Goal: Information Seeking & Learning: Learn about a topic

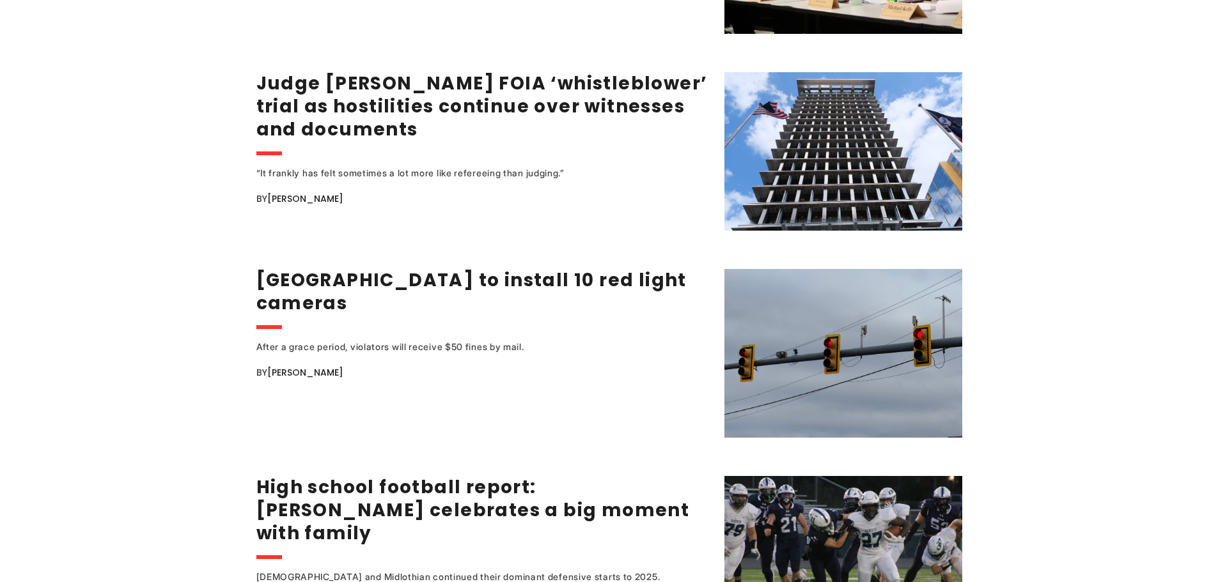
scroll to position [2101, 0]
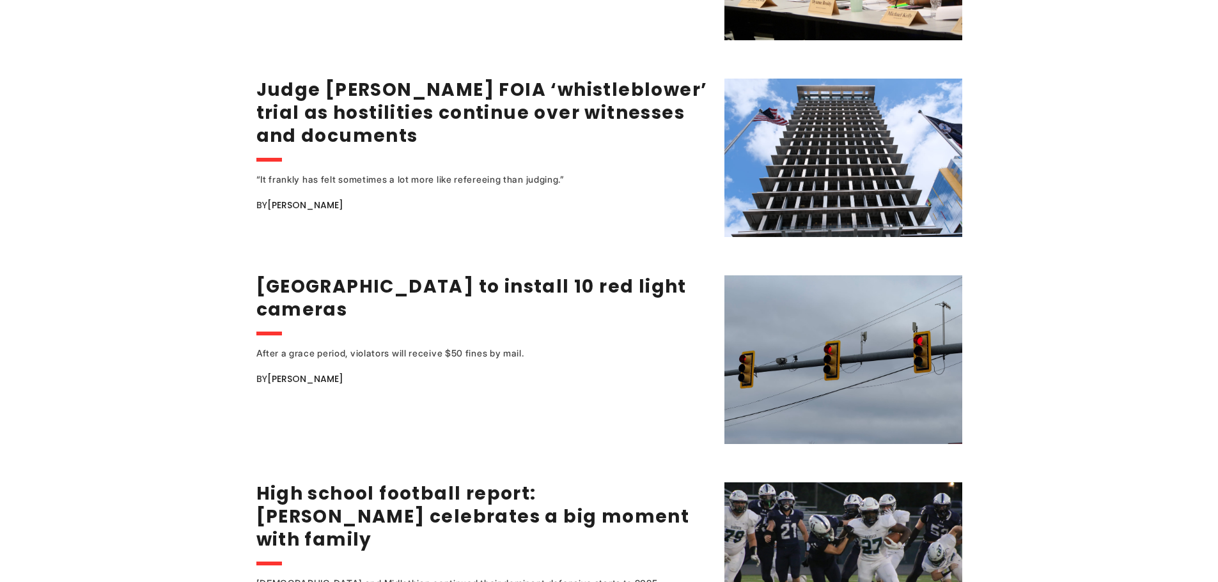
drag, startPoint x: 1222, startPoint y: 31, endPoint x: 1227, endPoint y: 248, distance: 216.8
click at [416, 274] on link "[GEOGRAPHIC_DATA] to install 10 red light cameras" at bounding box center [471, 298] width 430 height 48
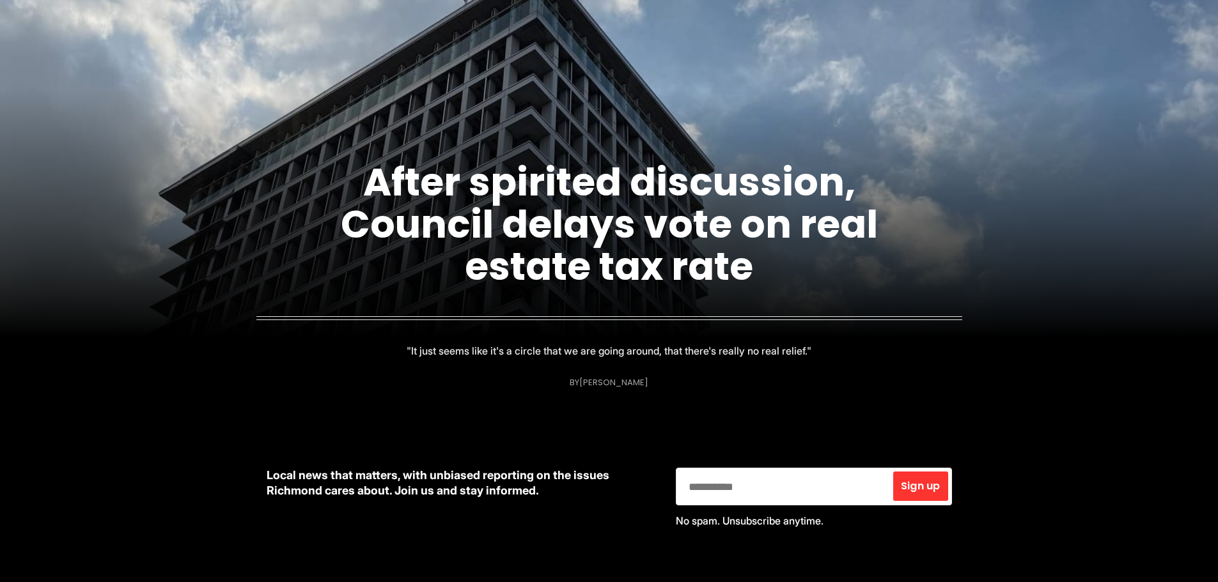
scroll to position [155, 0]
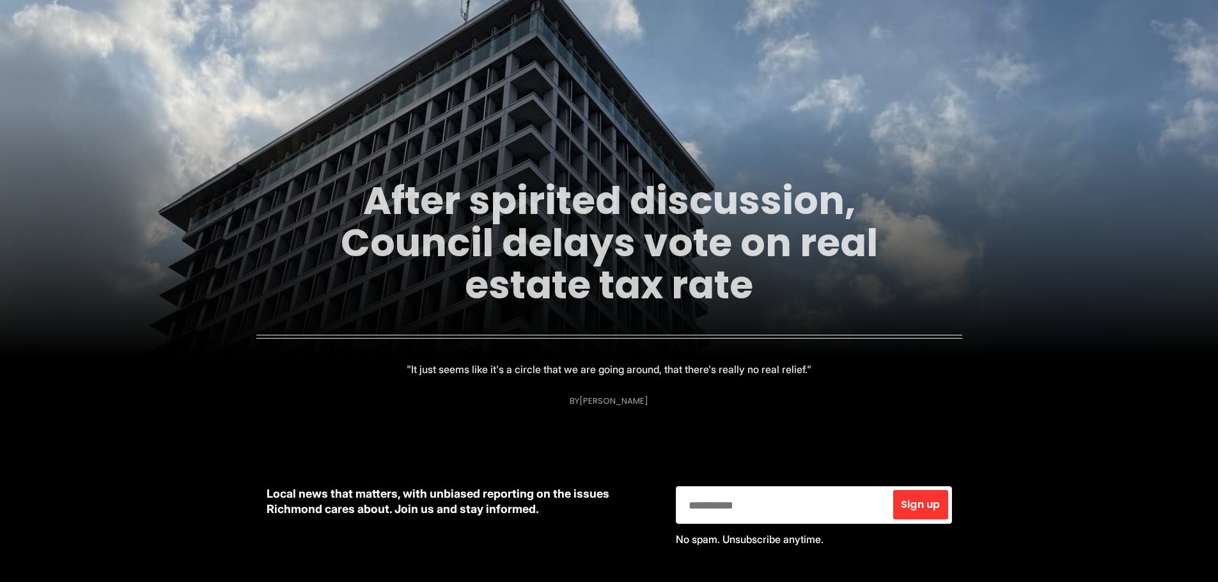
click at [548, 282] on link "After spirited discussion, Council delays vote on real estate tax rate" at bounding box center [609, 243] width 537 height 138
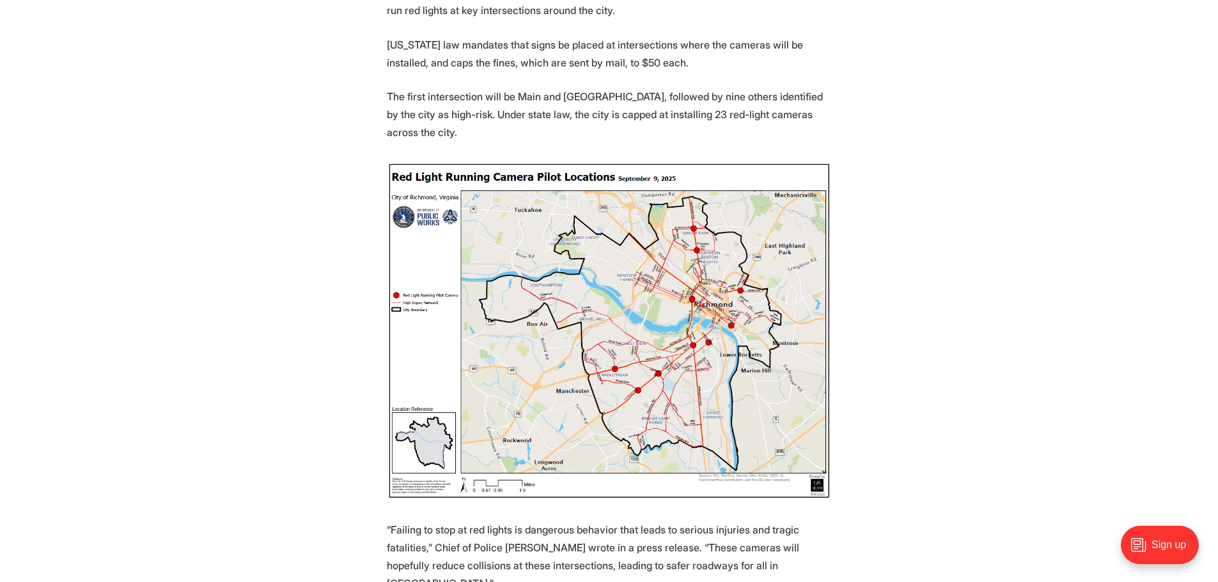
scroll to position [558, 0]
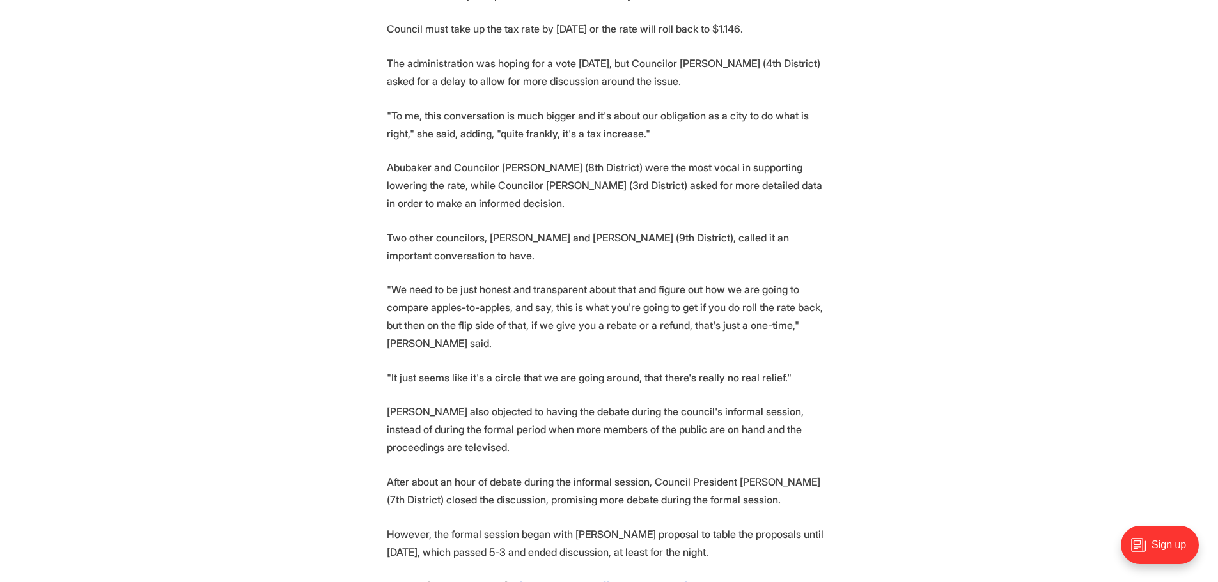
scroll to position [1419, 0]
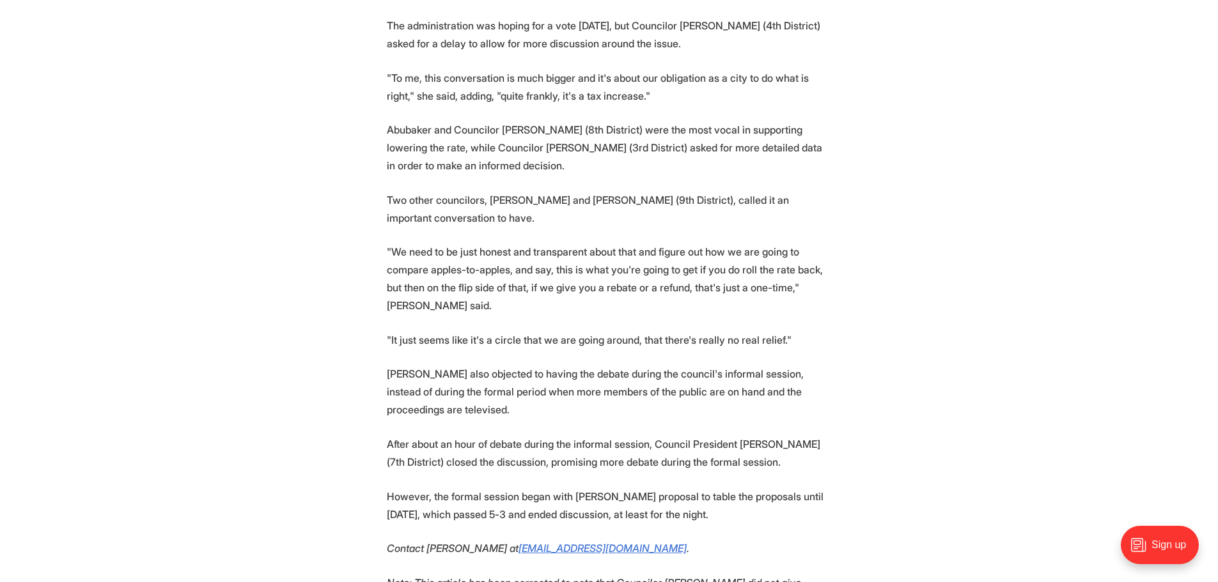
drag, startPoint x: 1222, startPoint y: 32, endPoint x: 1227, endPoint y: 272, distance: 239.8
click at [1217, 272] on html "City Government Education Events Features Local News Sports Donate Our Authors …" at bounding box center [609, 264] width 1218 height 3367
